Goal: Task Accomplishment & Management: Manage account settings

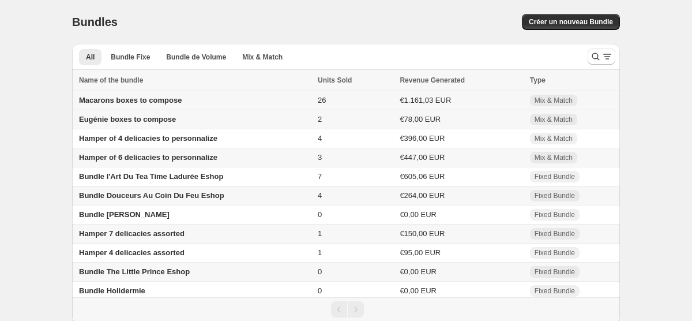
click at [119, 100] on span "Macarons boxes to compose" at bounding box center [130, 100] width 103 height 9
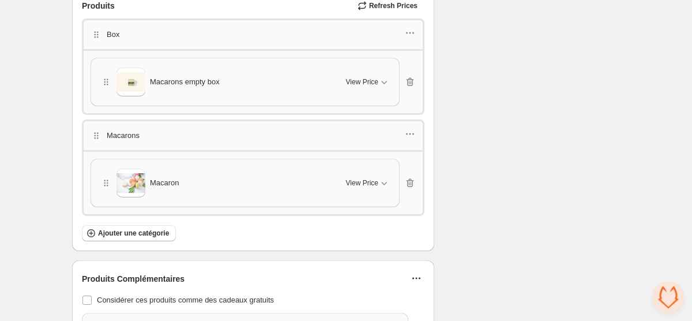
scroll to position [1670, 0]
click at [380, 178] on icon "button" at bounding box center [384, 184] width 12 height 12
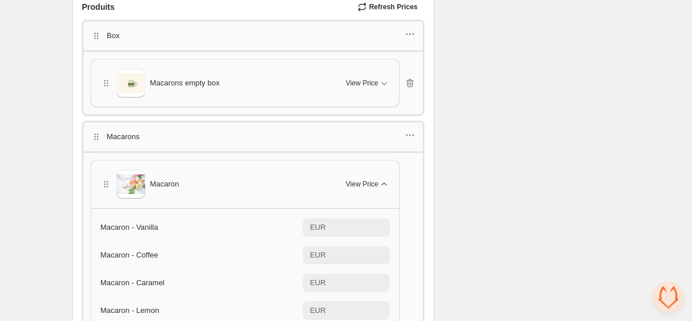
click at [380, 178] on icon "button" at bounding box center [384, 184] width 12 height 12
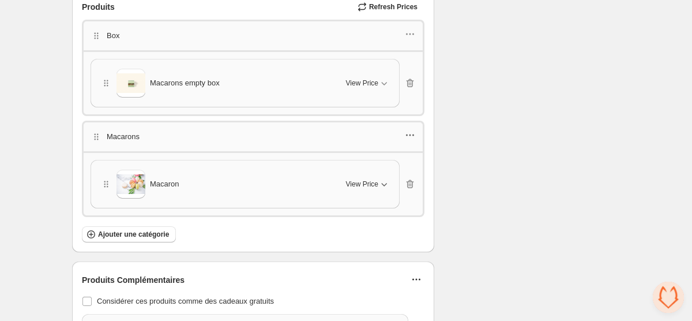
click at [412, 130] on icon "button" at bounding box center [410, 135] width 12 height 12
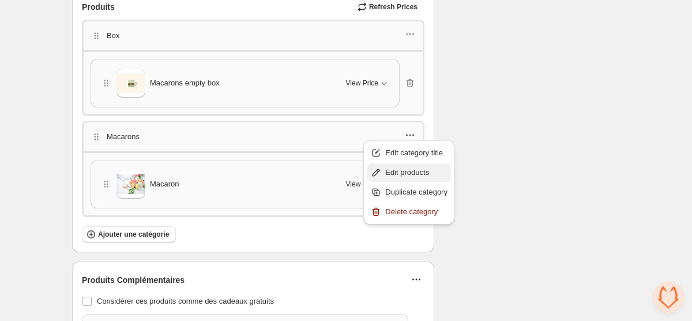
click at [405, 167] on span "Edit products" at bounding box center [416, 173] width 62 height 12
